Goal: Check status: Check status

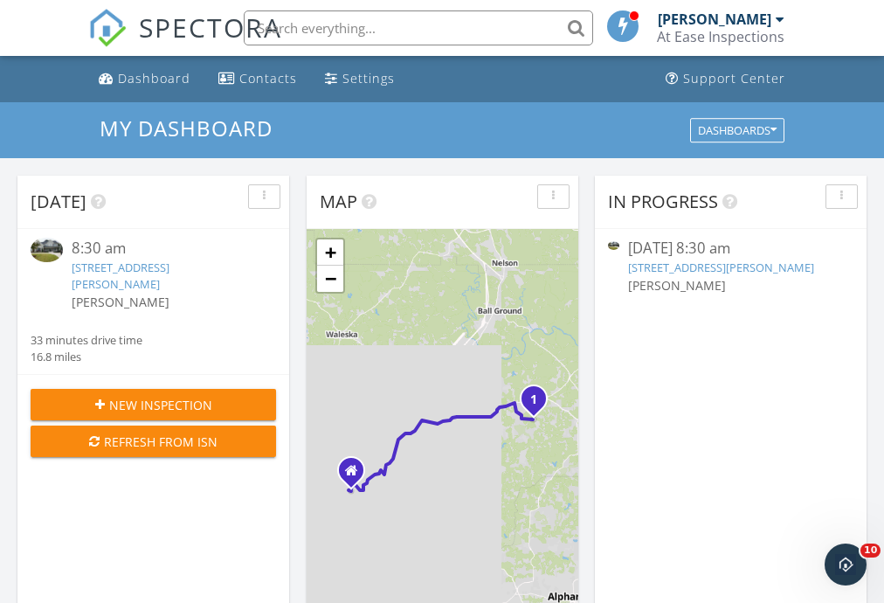
click at [721, 266] on link "107 Owens Mill Pl, Canton, GA 30115" at bounding box center [721, 267] width 186 height 16
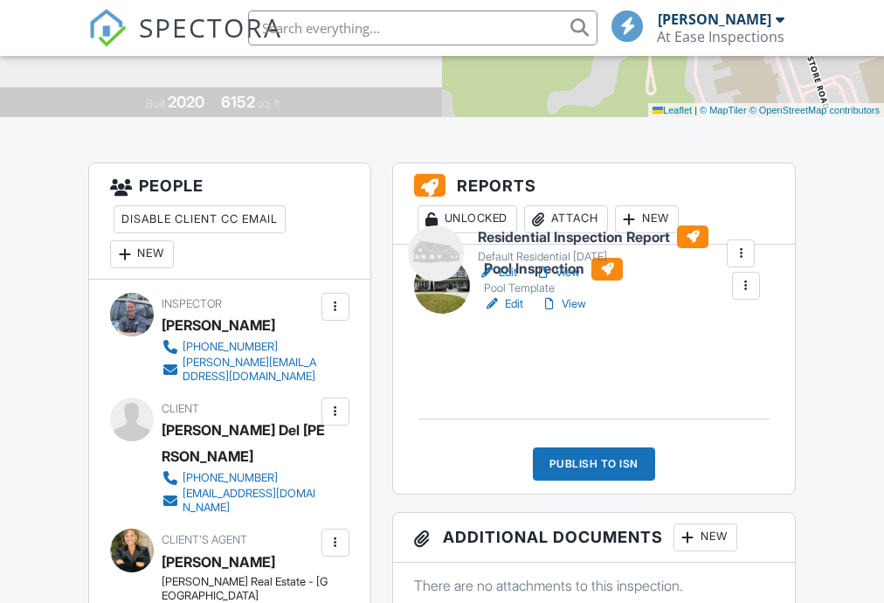
drag, startPoint x: 538, startPoint y: 348, endPoint x: 532, endPoint y: 238, distance: 109.3
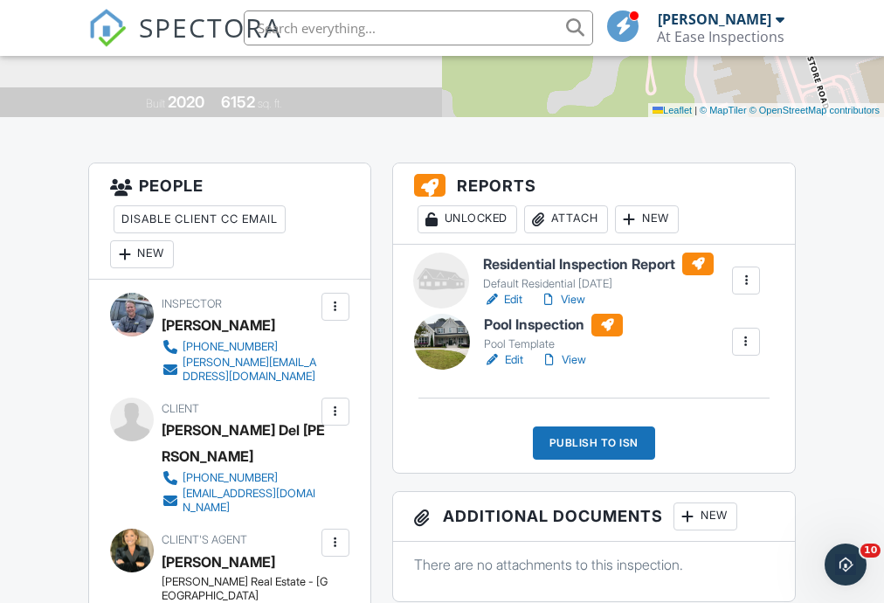
drag, startPoint x: 555, startPoint y: 343, endPoint x: 554, endPoint y: 261, distance: 82.1
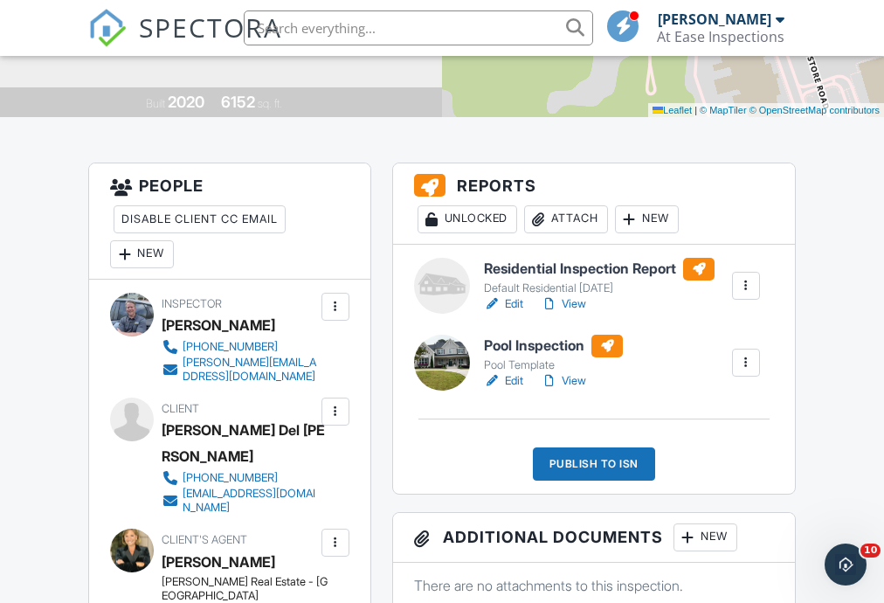
click at [510, 304] on link "Edit" at bounding box center [503, 303] width 39 height 17
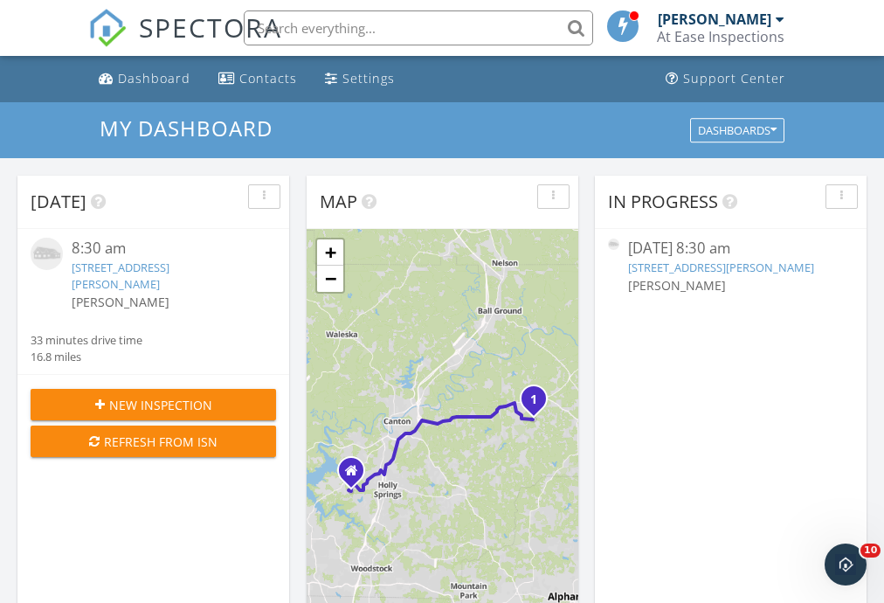
click at [748, 267] on link "107 Owens Mill Pl, Canton, GA 30115" at bounding box center [721, 267] width 186 height 16
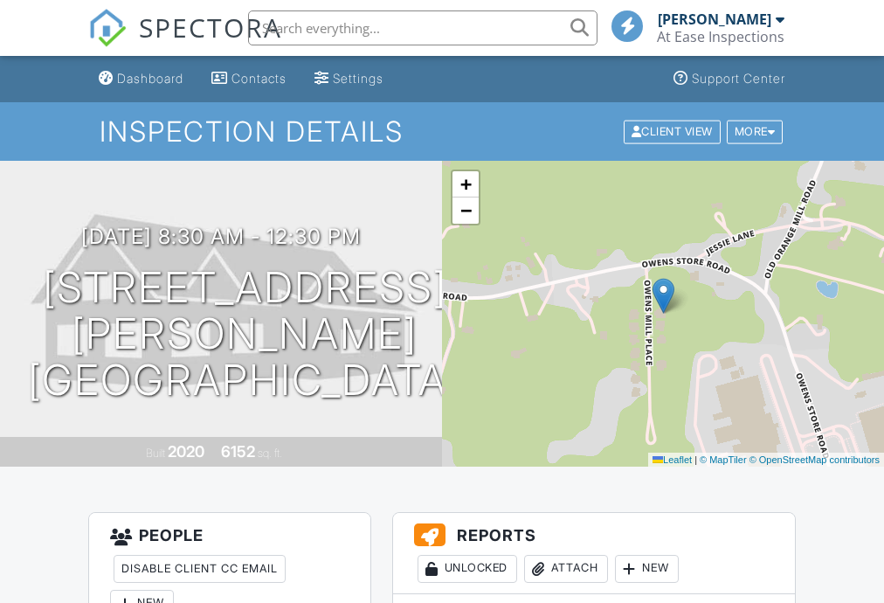
scroll to position [349, 0]
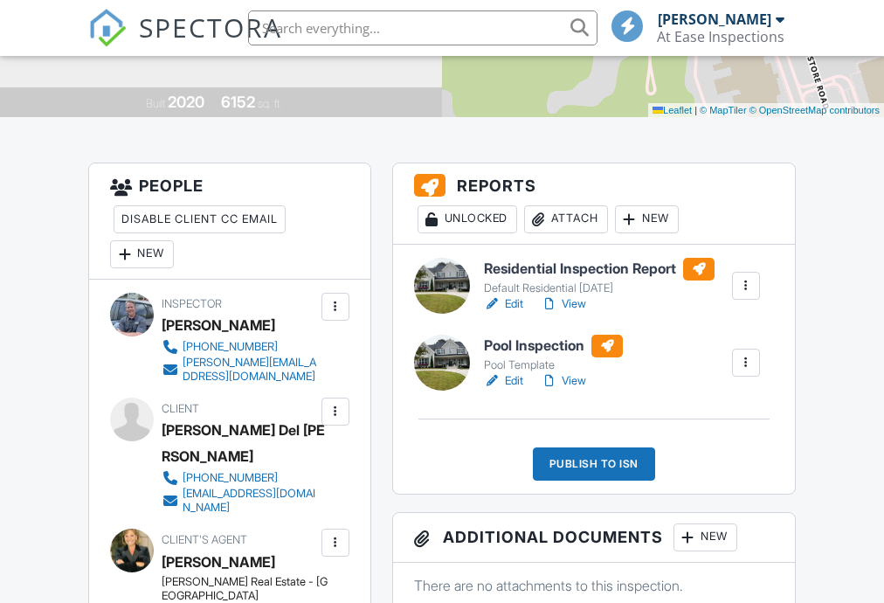
click at [575, 304] on link "View" at bounding box center [563, 303] width 45 height 17
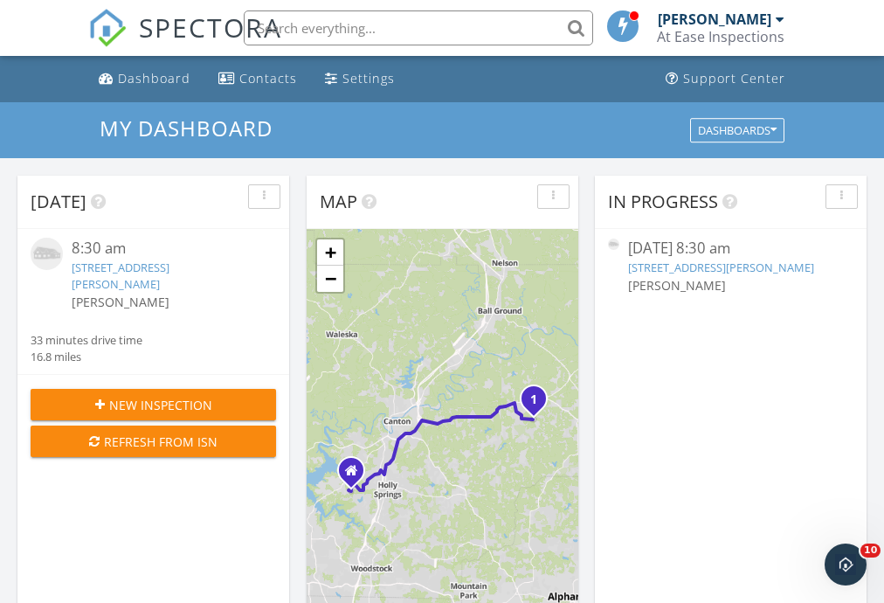
click at [699, 267] on link "[STREET_ADDRESS][PERSON_NAME]" at bounding box center [721, 267] width 186 height 16
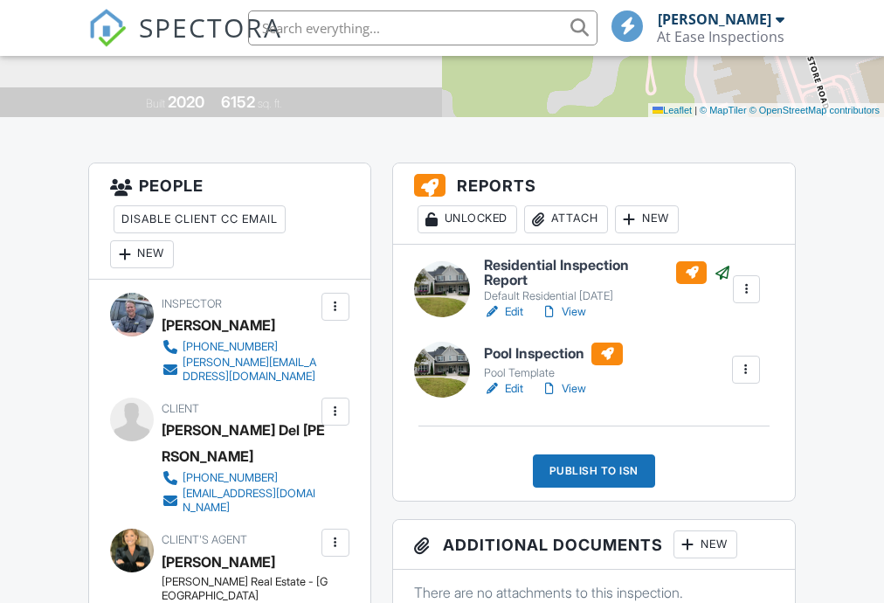
click at [514, 389] on link "Edit" at bounding box center [503, 388] width 39 height 17
